Goal: Transaction & Acquisition: Purchase product/service

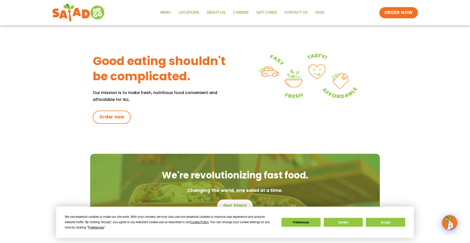
scroll to position [25, 0]
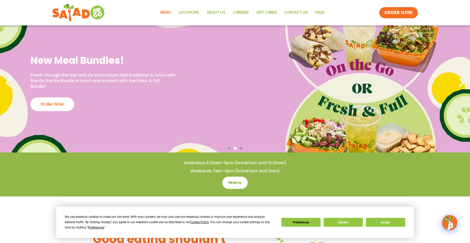
click at [165, 11] on link "Menu" at bounding box center [165, 13] width 18 height 12
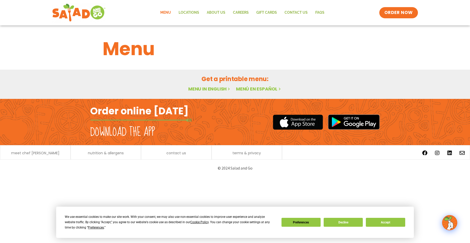
click at [0, 0] on h2 "Featured Menu" at bounding box center [0, 0] width 0 height 0
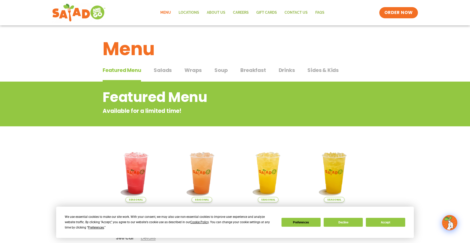
click at [165, 70] on span "Salads" at bounding box center [163, 70] width 18 height 8
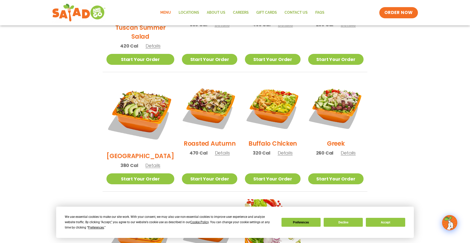
scroll to position [90, 0]
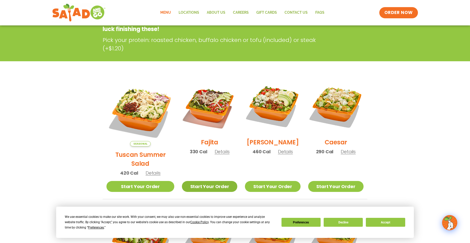
click at [200, 181] on link "Start Your Order" at bounding box center [209, 186] width 55 height 11
